Goal: Task Accomplishment & Management: Manage account settings

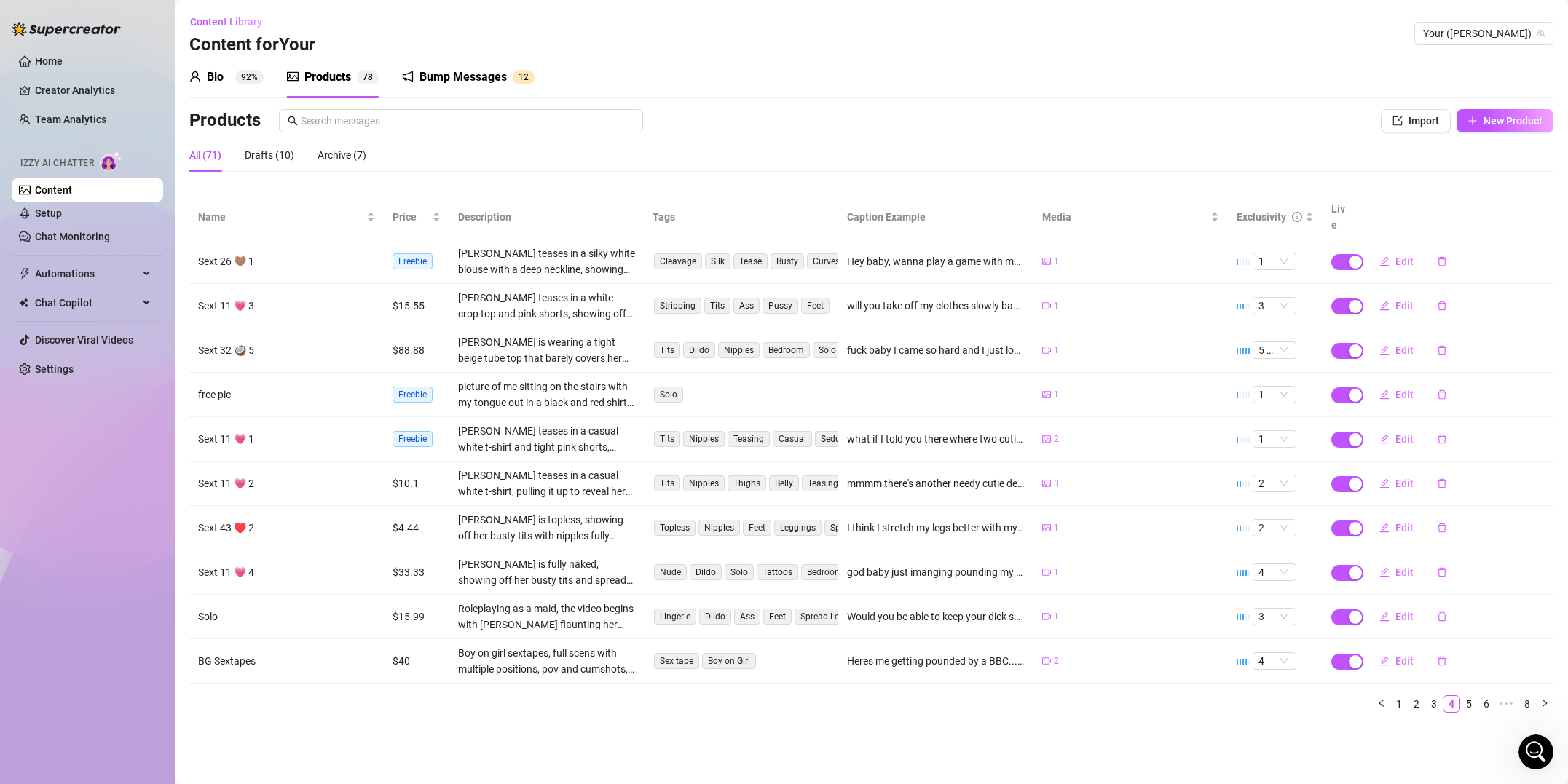
click at [58, 64] on link "Home" at bounding box center [49, 61] width 27 height 12
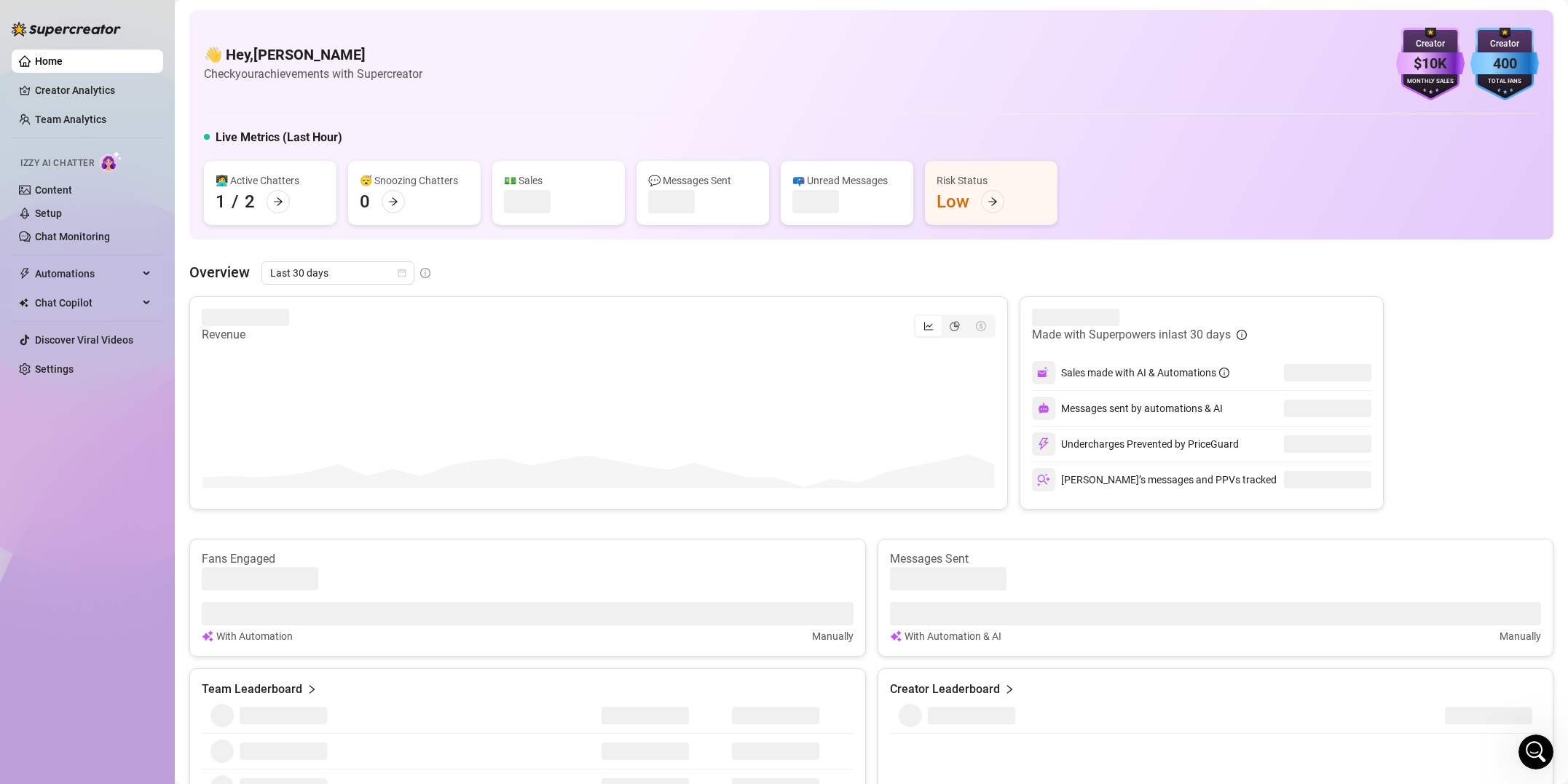
click at [94, 166] on span "Izzy AI Chatter" at bounding box center [57, 163] width 74 height 14
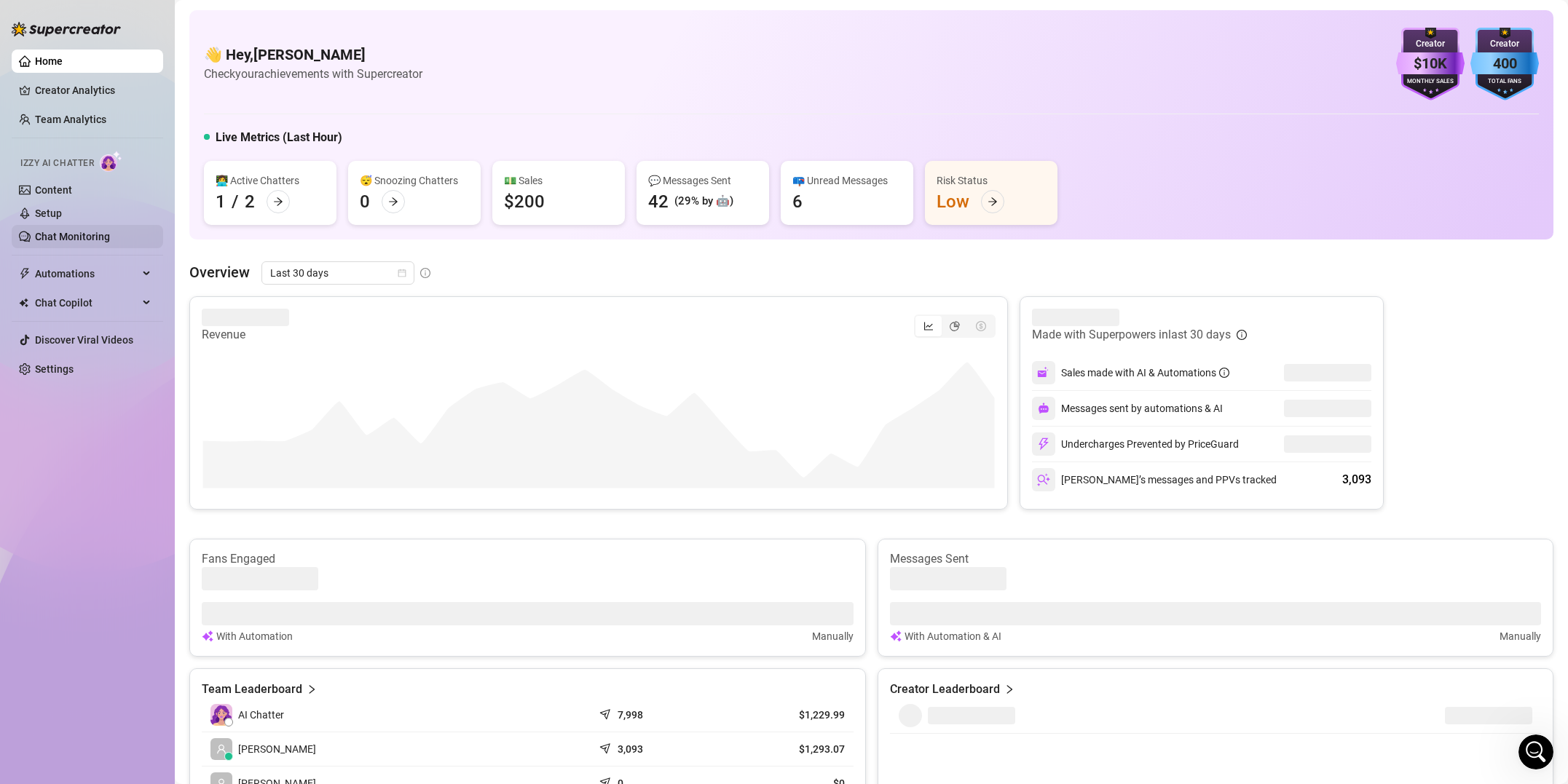
click at [57, 235] on link "Chat Monitoring" at bounding box center [72, 237] width 75 height 12
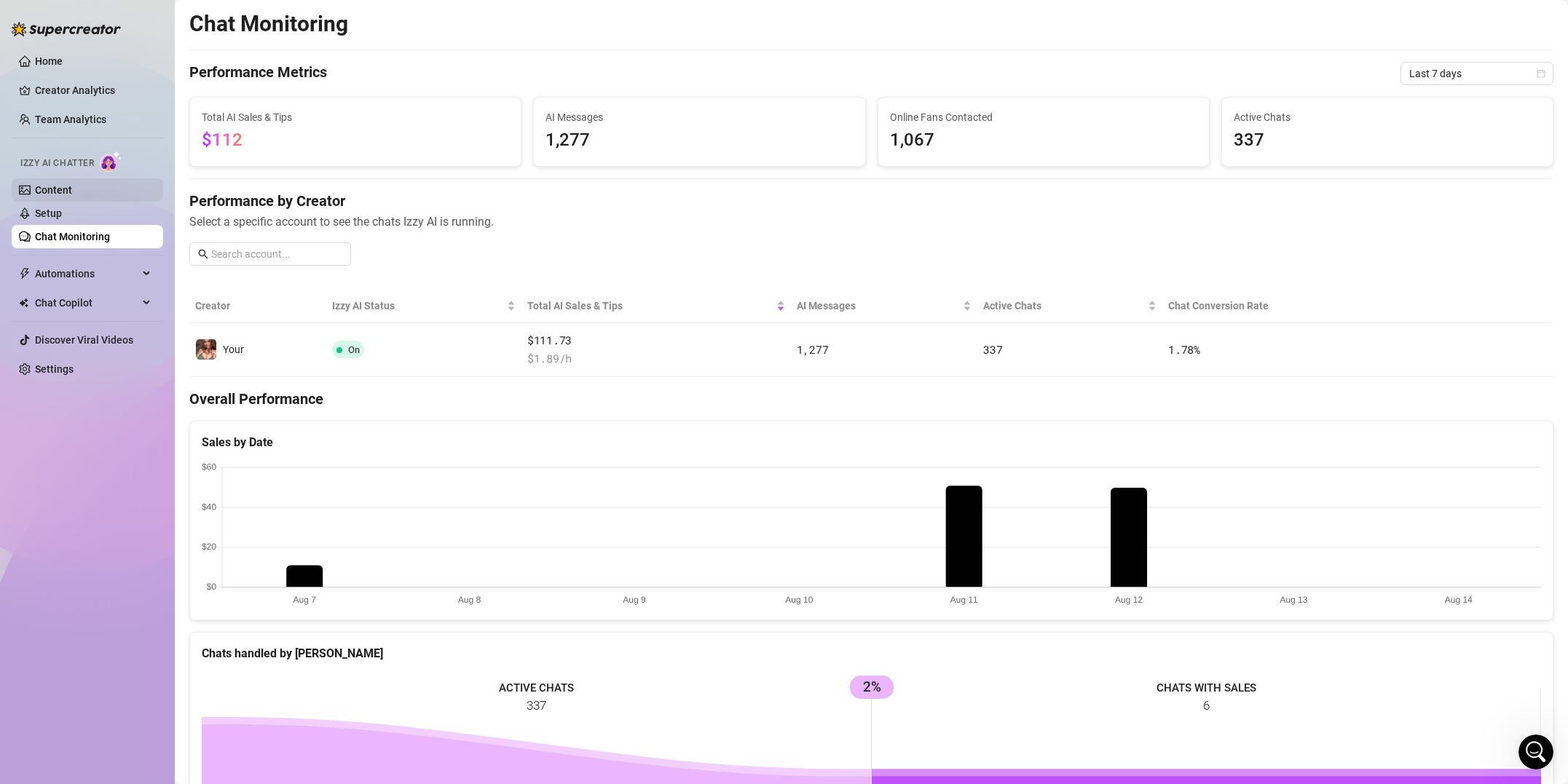
click at [53, 196] on link "Content" at bounding box center [53, 190] width 37 height 12
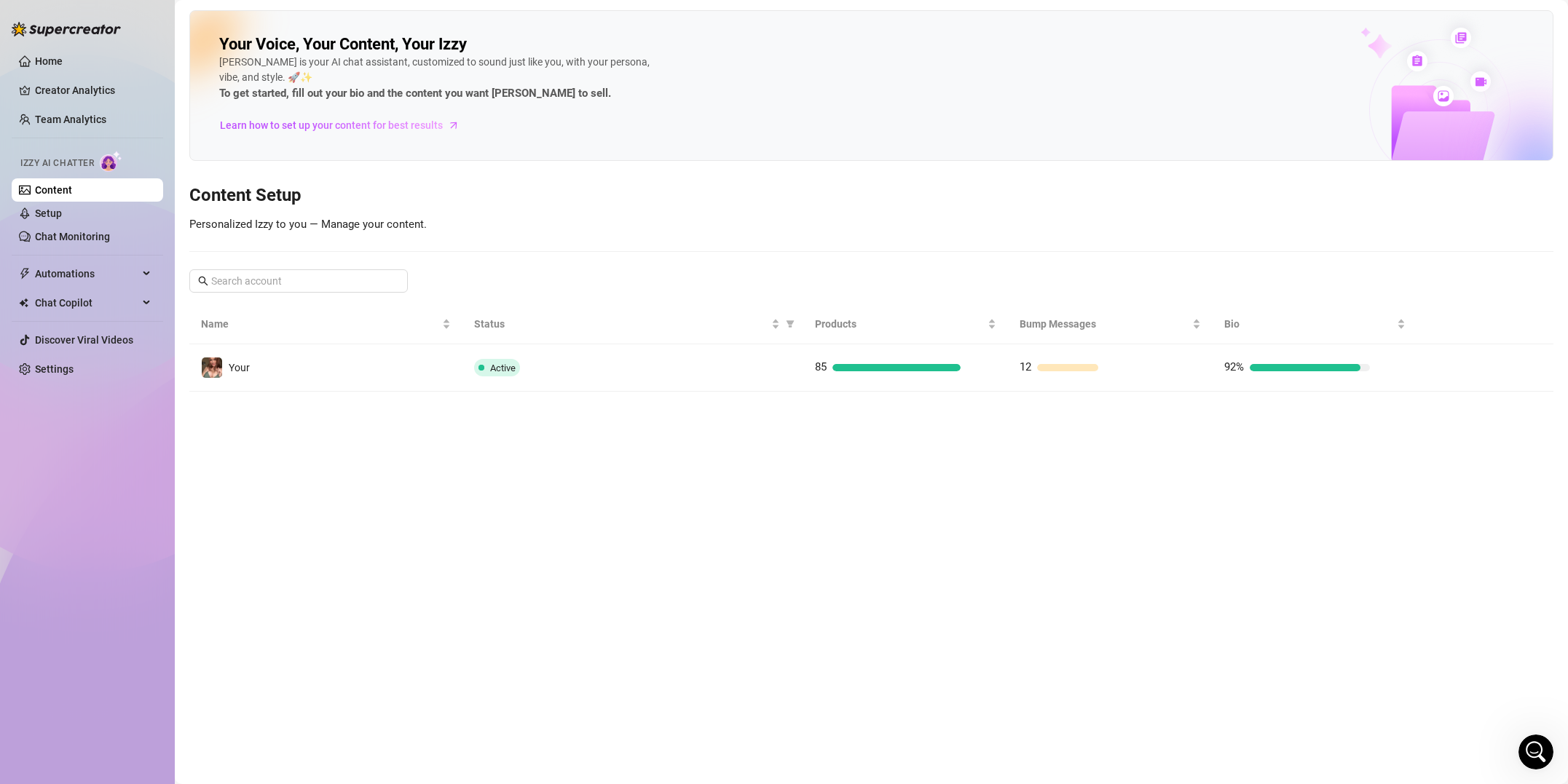
click at [82, 168] on span "Izzy AI Chatter" at bounding box center [57, 163] width 74 height 14
click at [103, 163] on img at bounding box center [111, 161] width 22 height 21
click at [58, 216] on link "Setup" at bounding box center [49, 214] width 27 height 12
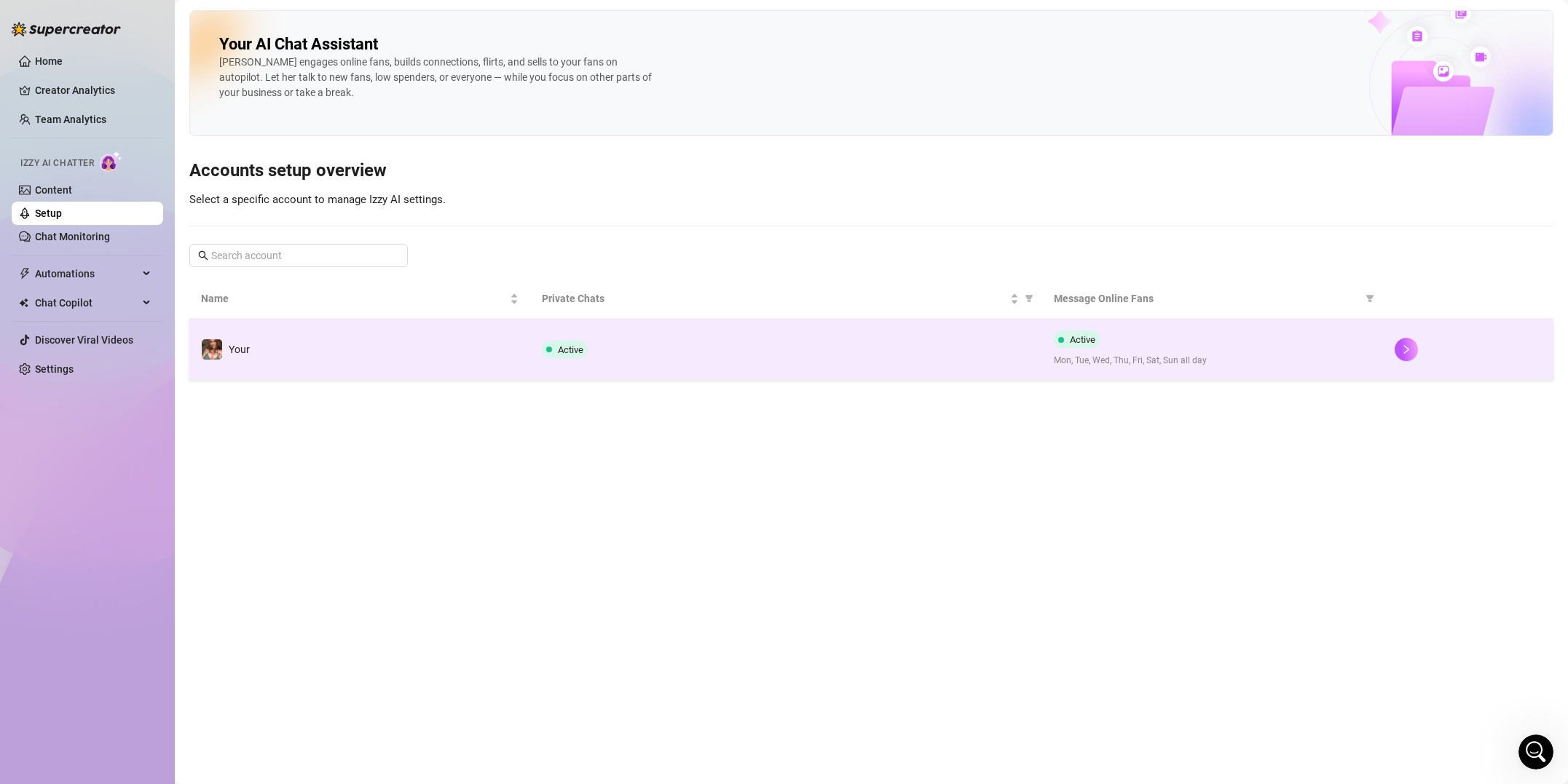
click at [587, 375] on td "Active" at bounding box center [786, 349] width 511 height 61
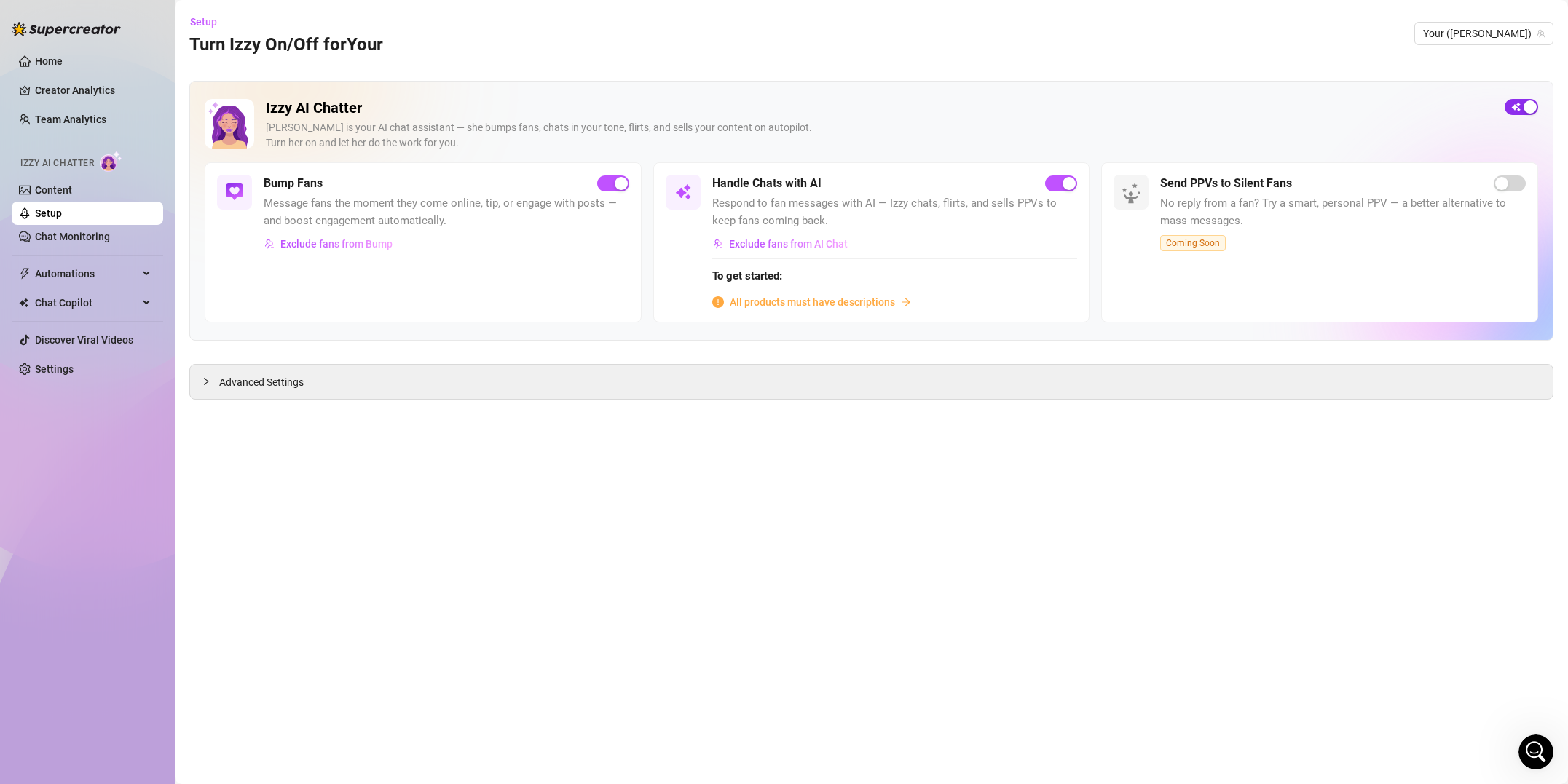
click at [1517, 110] on span "button" at bounding box center [1521, 107] width 33 height 16
